Goal: Task Accomplishment & Management: Use online tool/utility

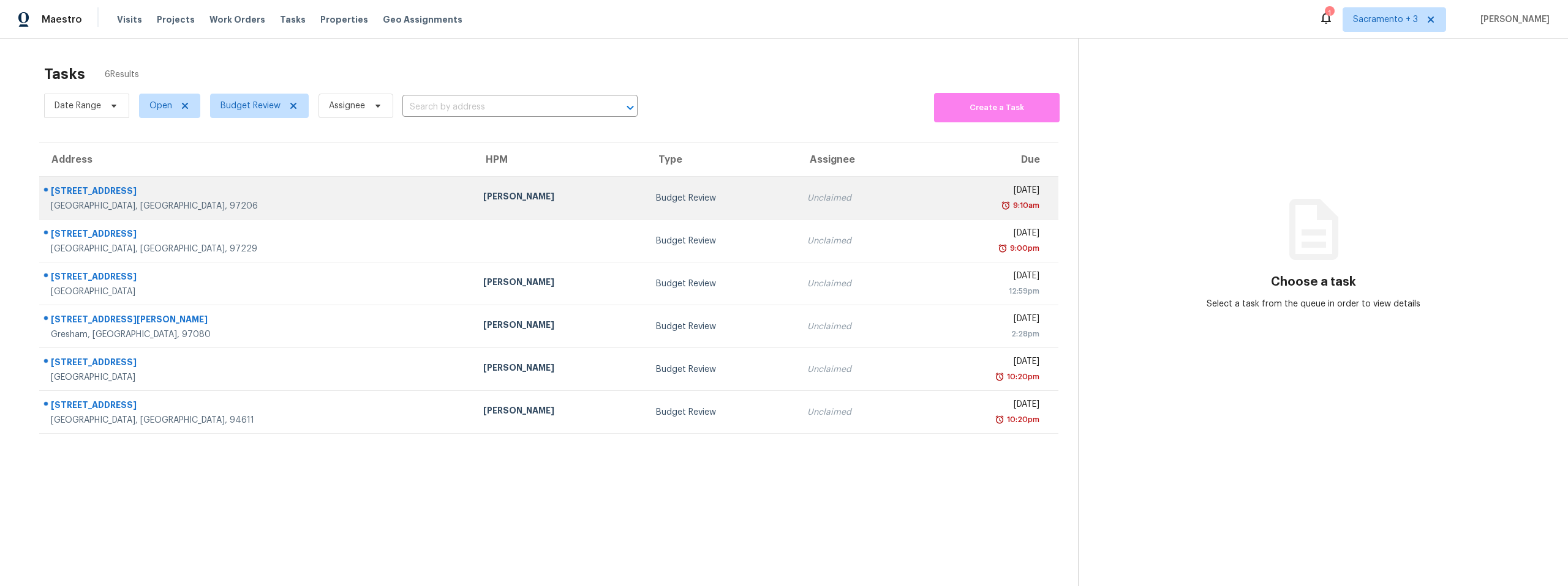
click at [108, 187] on div "[STREET_ADDRESS]" at bounding box center [257, 192] width 413 height 15
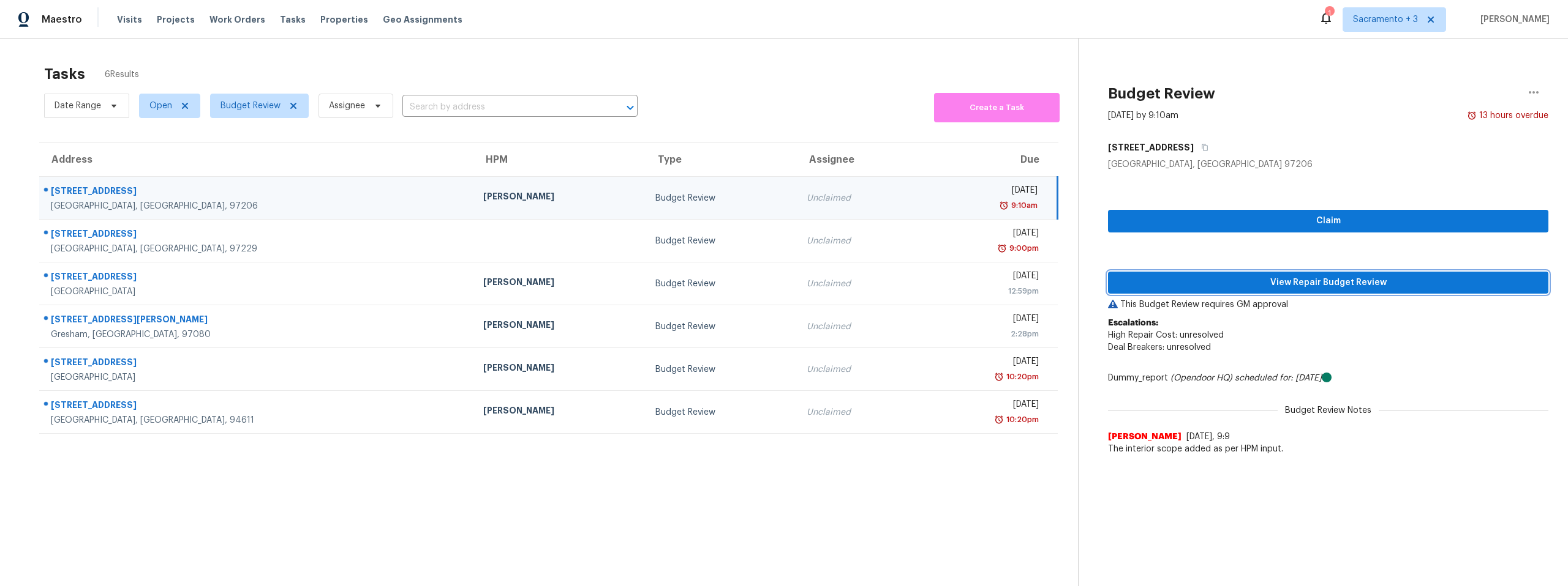
click at [1371, 280] on span "View Repair Budget Review" at bounding box center [1328, 282] width 421 height 15
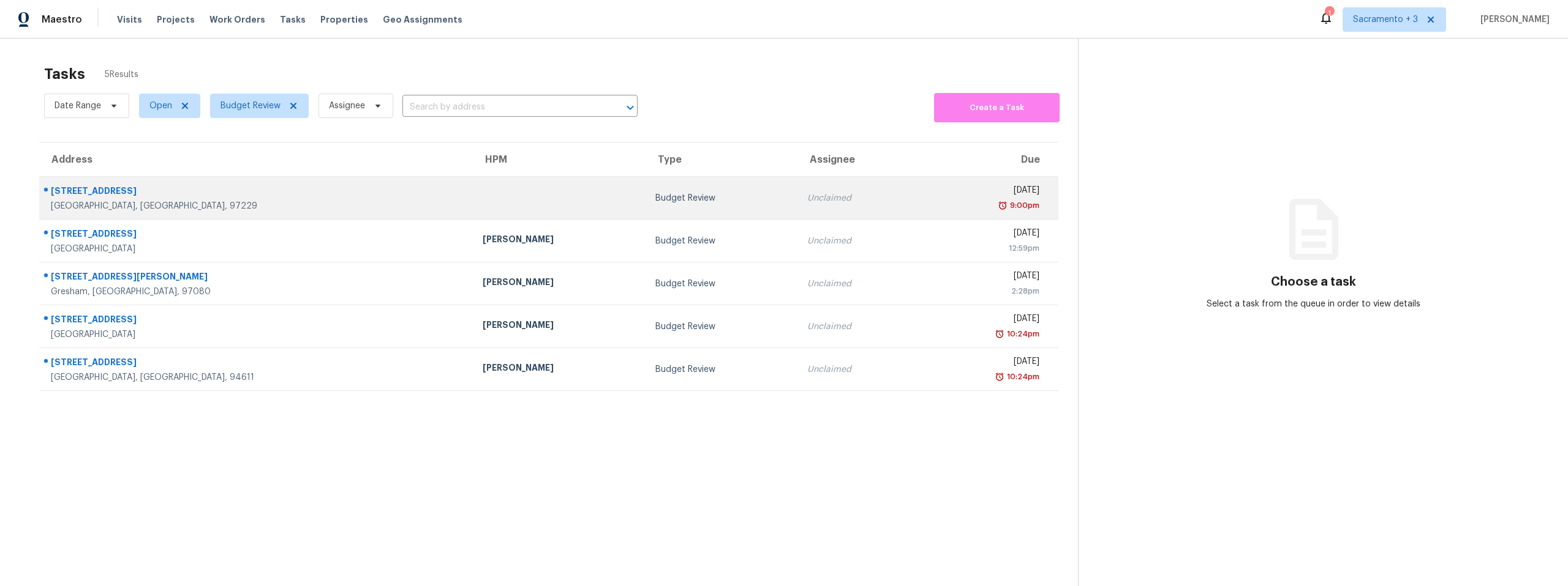
click at [107, 191] on div "[STREET_ADDRESS]" at bounding box center [257, 192] width 412 height 15
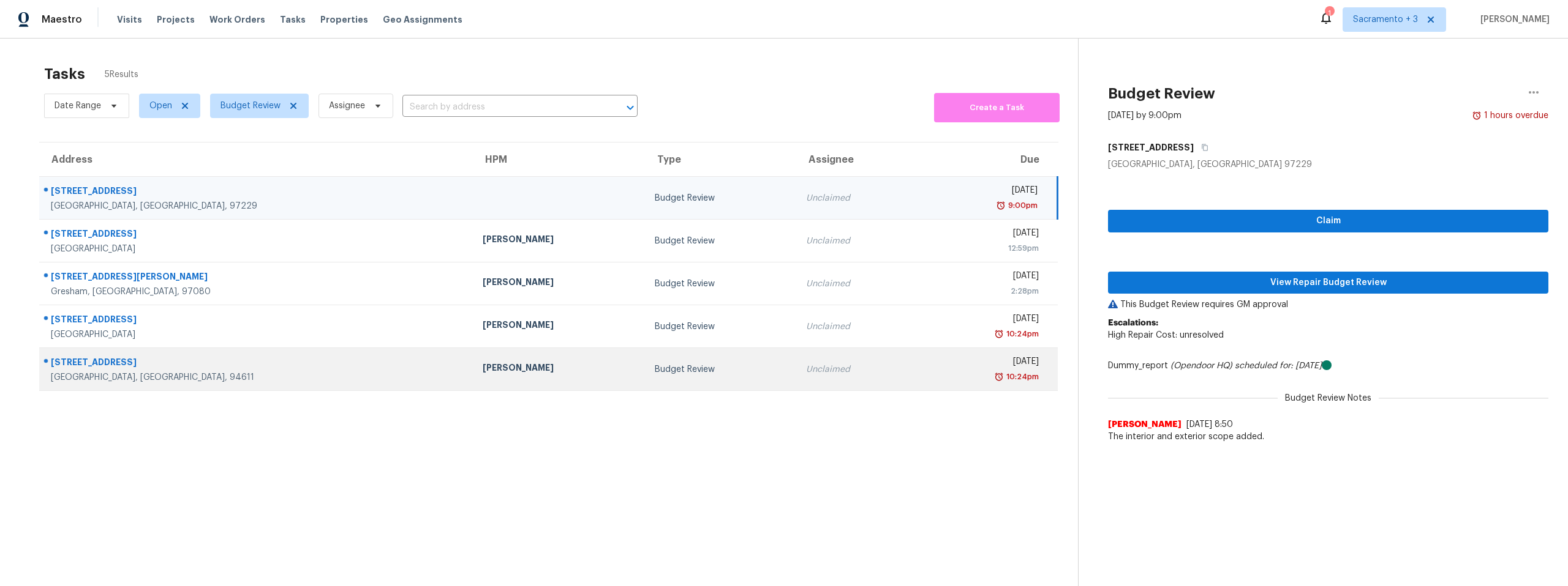
click at [207, 373] on div "[GEOGRAPHIC_DATA], [GEOGRAPHIC_DATA], 94611" at bounding box center [257, 377] width 412 height 12
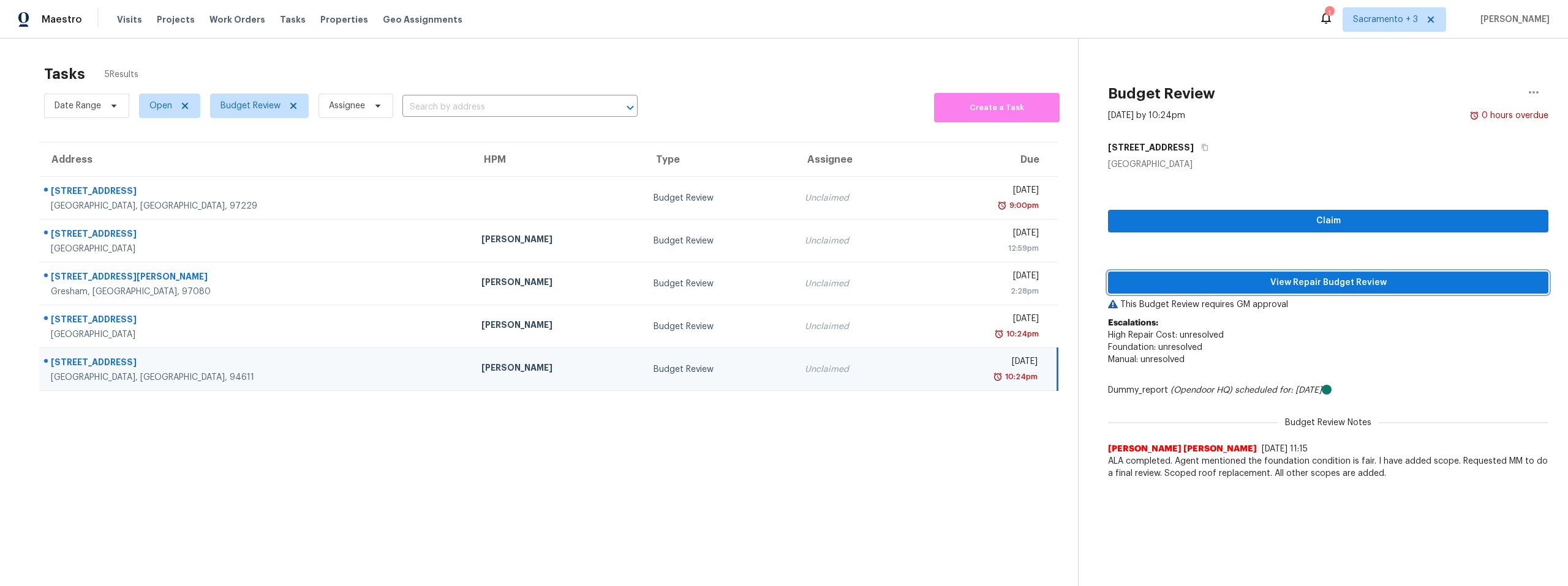
click at [1282, 288] on span "View Repair Budget Review" at bounding box center [1328, 282] width 421 height 15
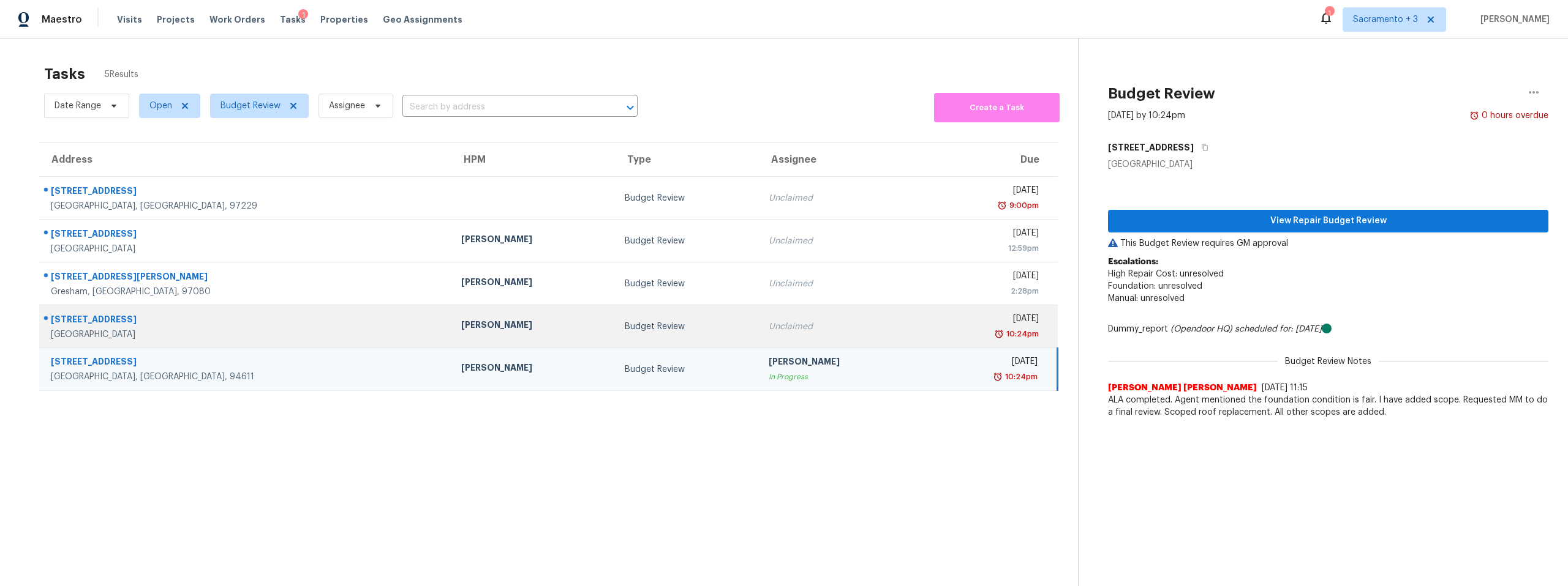
click at [96, 317] on div "[STREET_ADDRESS]" at bounding box center [246, 320] width 391 height 15
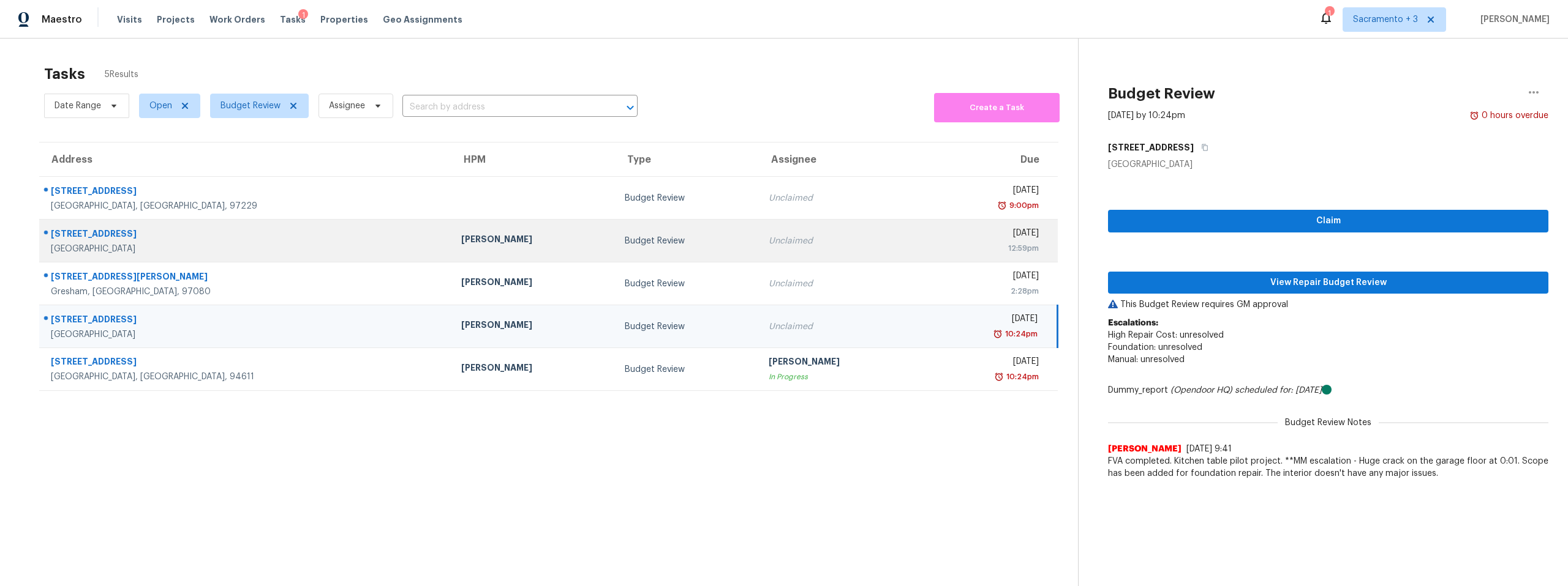
click at [185, 255] on div "[GEOGRAPHIC_DATA]" at bounding box center [246, 249] width 391 height 12
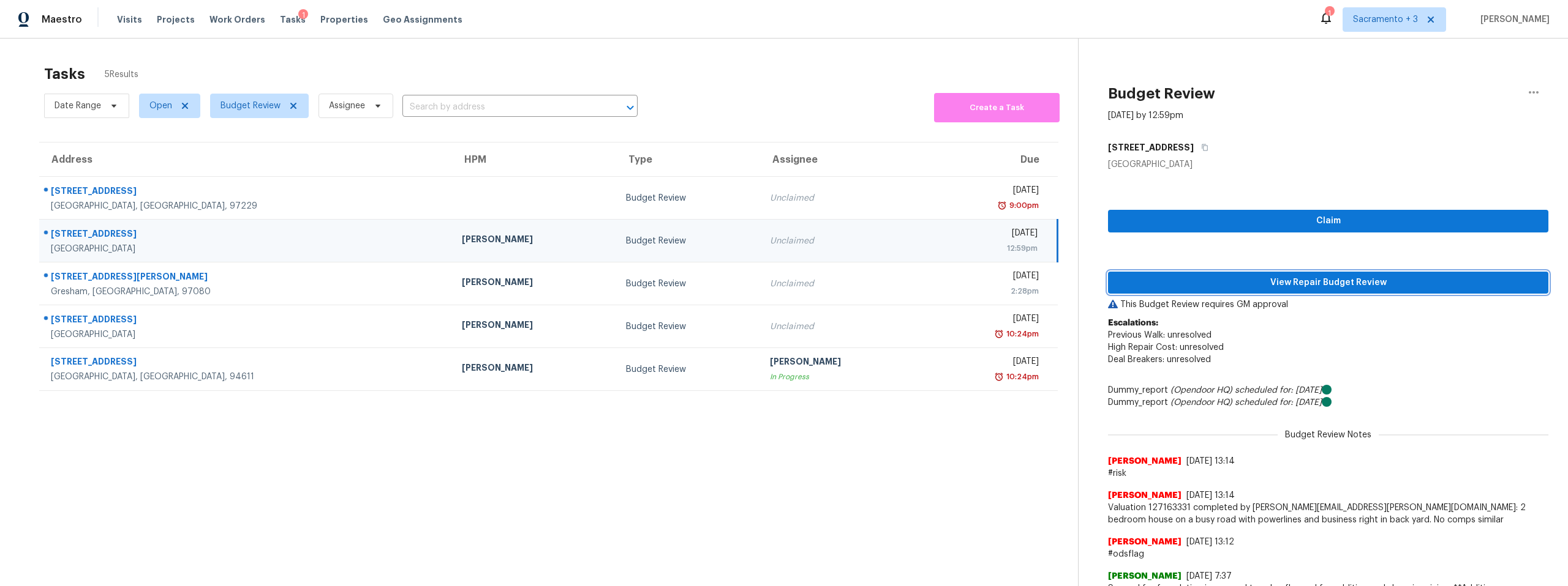
click at [1282, 282] on span "View Repair Budget Review" at bounding box center [1328, 282] width 421 height 15
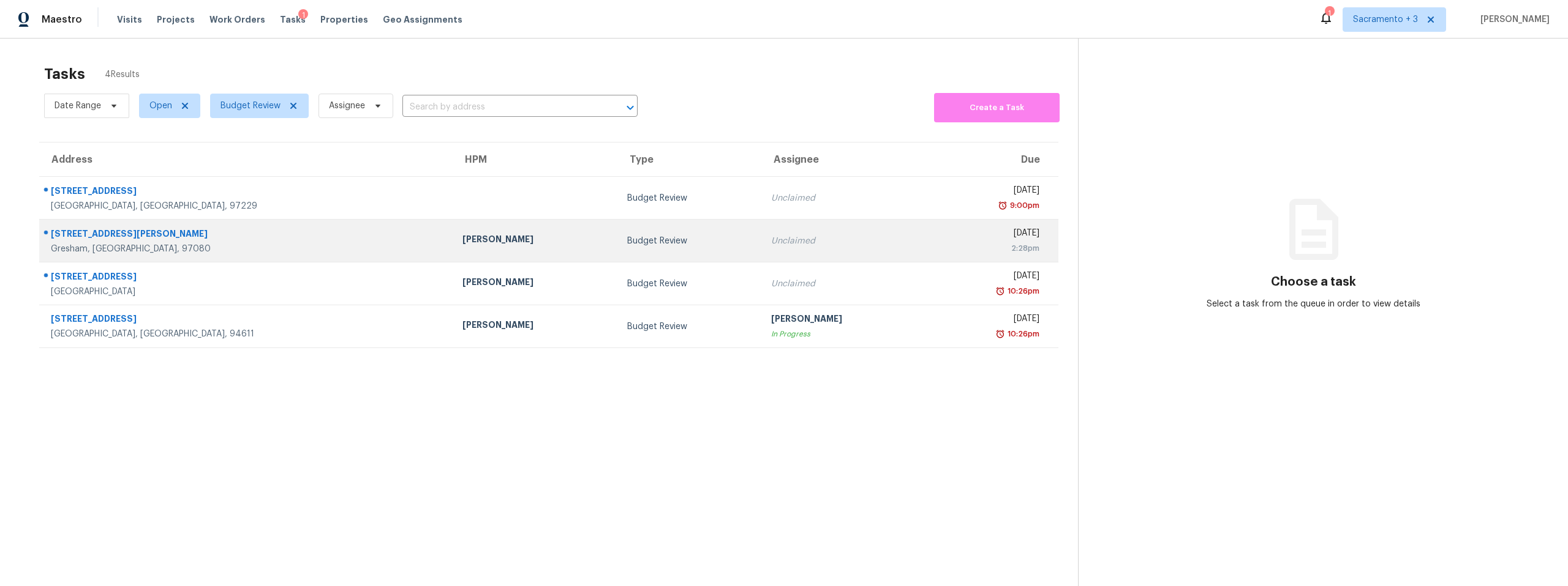
click at [146, 236] on div "[STREET_ADDRESS][PERSON_NAME]" at bounding box center [247, 235] width 392 height 15
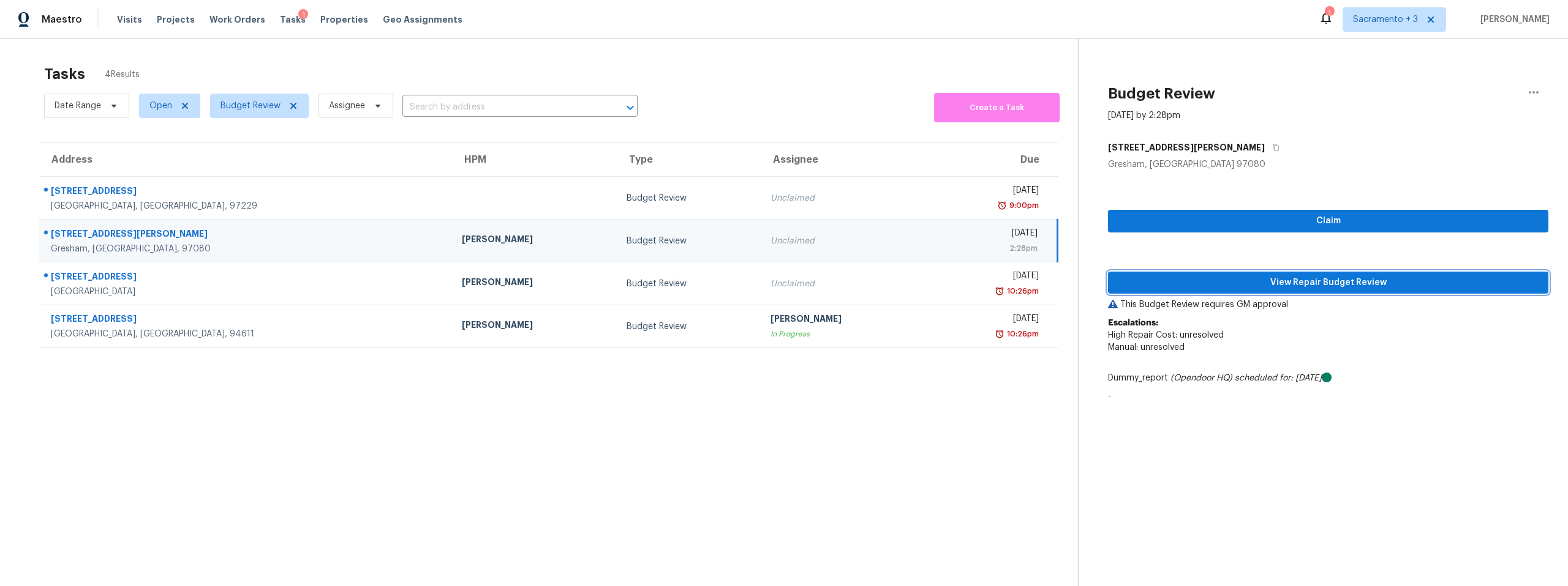
click at [1358, 280] on span "View Repair Budget Review" at bounding box center [1328, 282] width 421 height 15
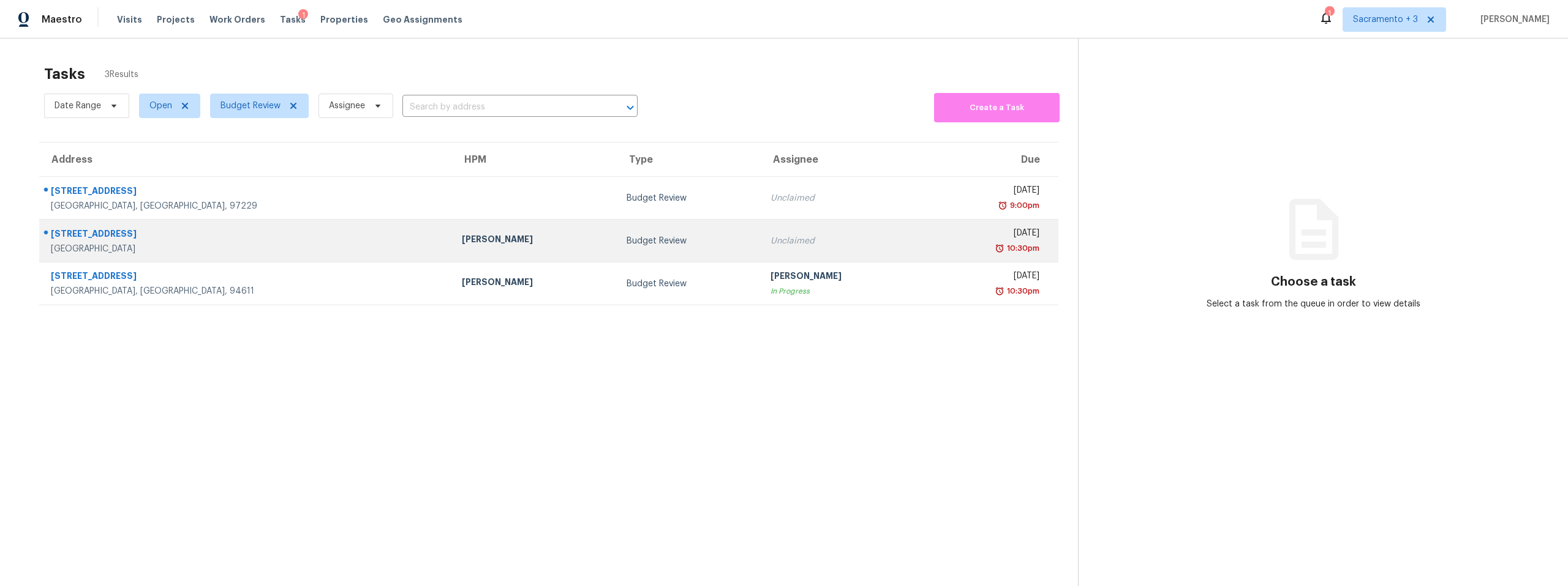
click at [88, 231] on div "[STREET_ADDRESS]" at bounding box center [247, 235] width 391 height 15
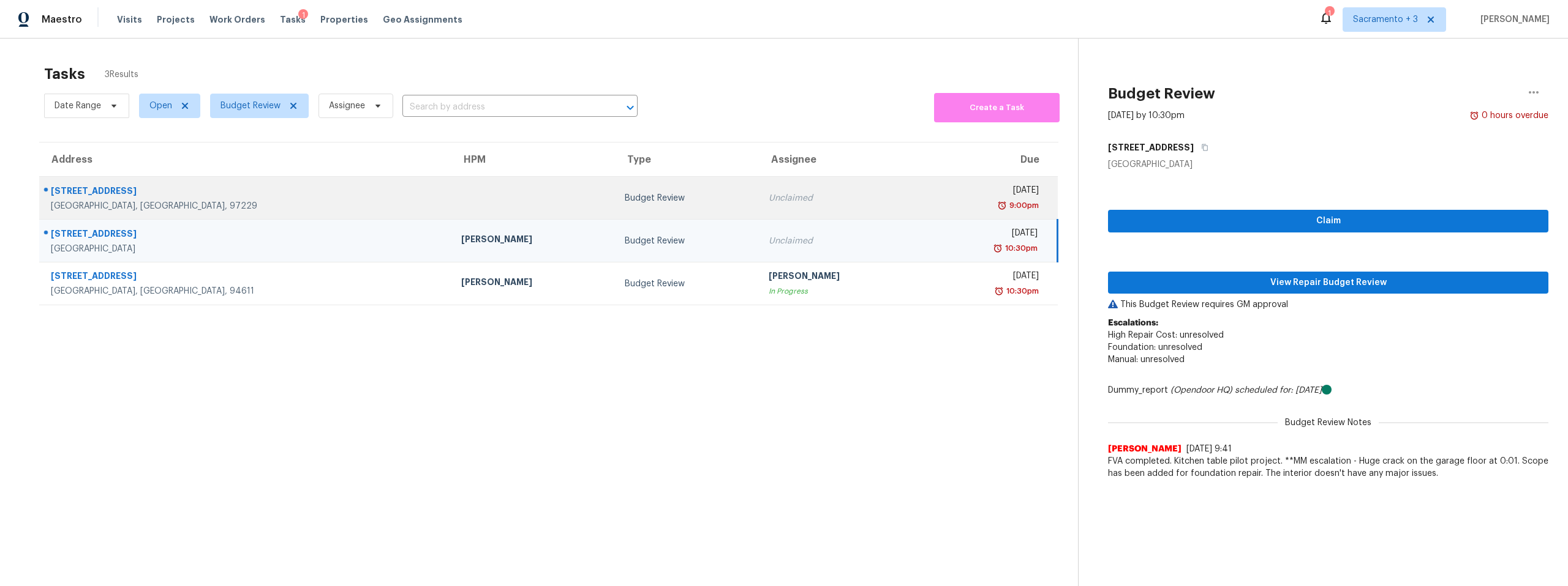
click at [150, 190] on div "[STREET_ADDRESS]" at bounding box center [246, 192] width 391 height 15
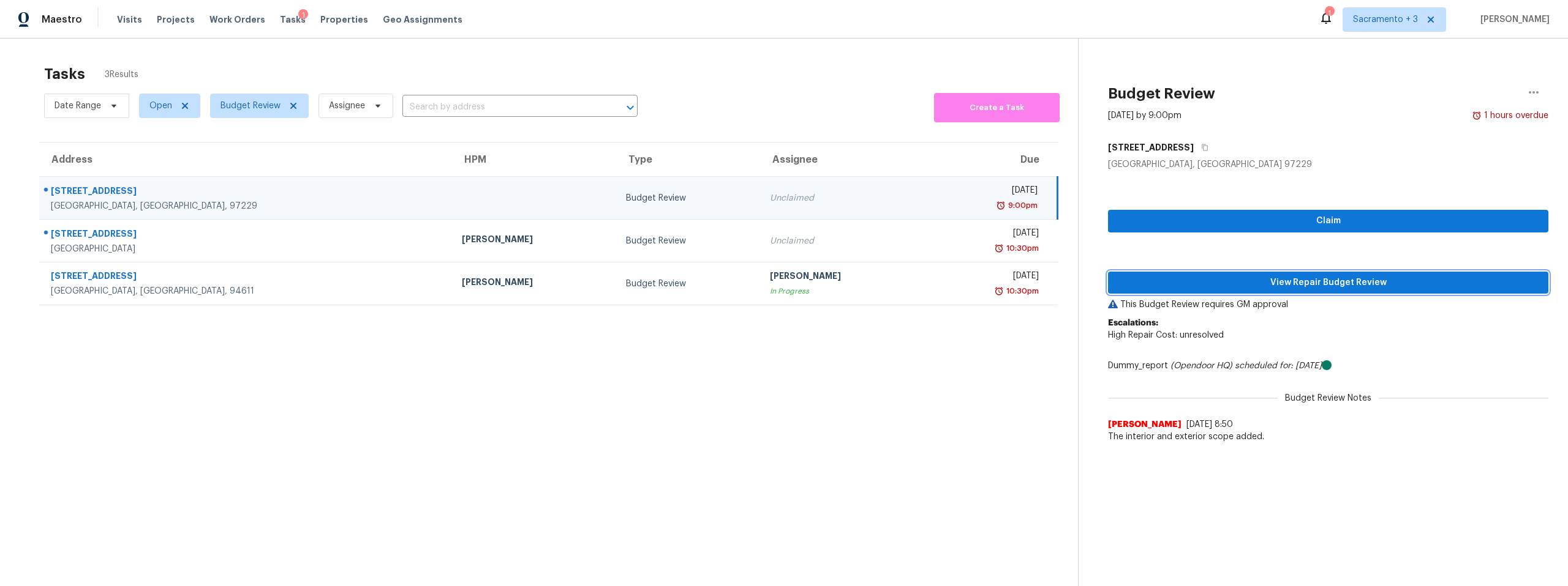
click at [1299, 283] on span "View Repair Budget Review" at bounding box center [1328, 282] width 421 height 15
